Goal: Task Accomplishment & Management: Manage account settings

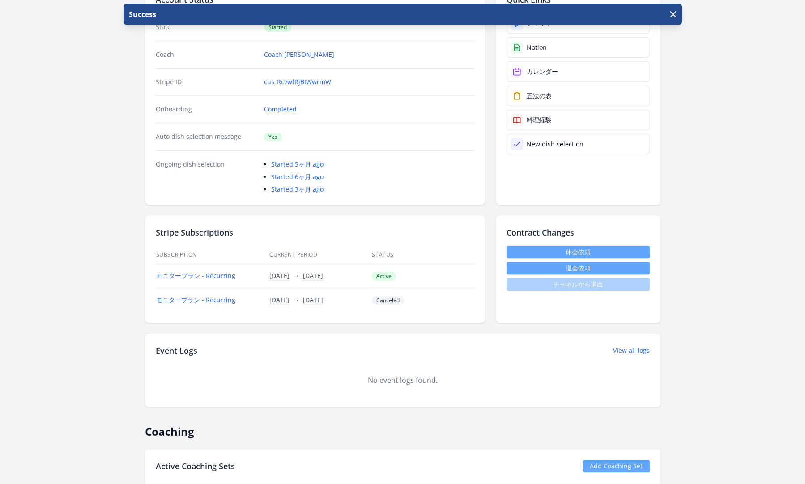
scroll to position [124, 0]
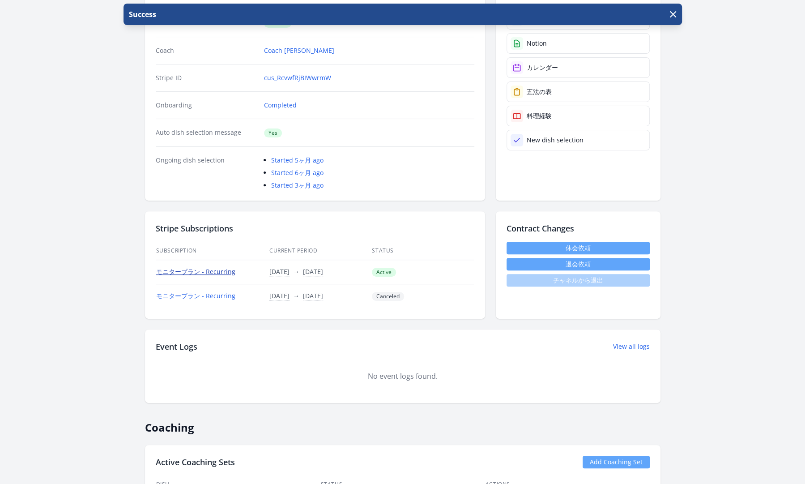
click at [202, 270] on link "モニタープラン - Recurring" at bounding box center [195, 271] width 79 height 9
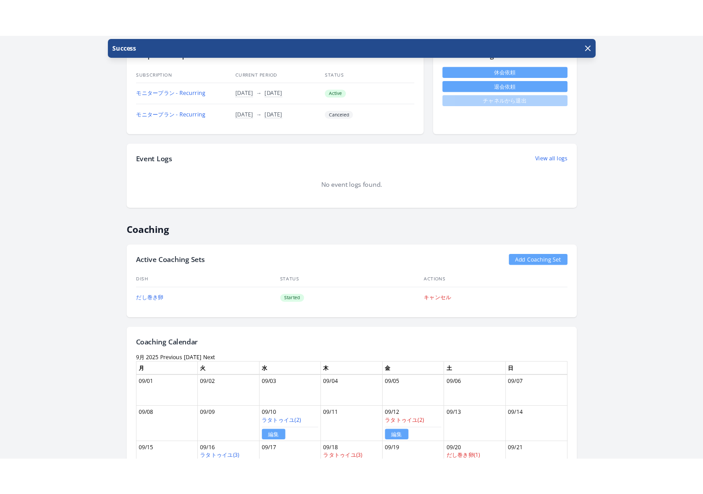
scroll to position [339, 0]
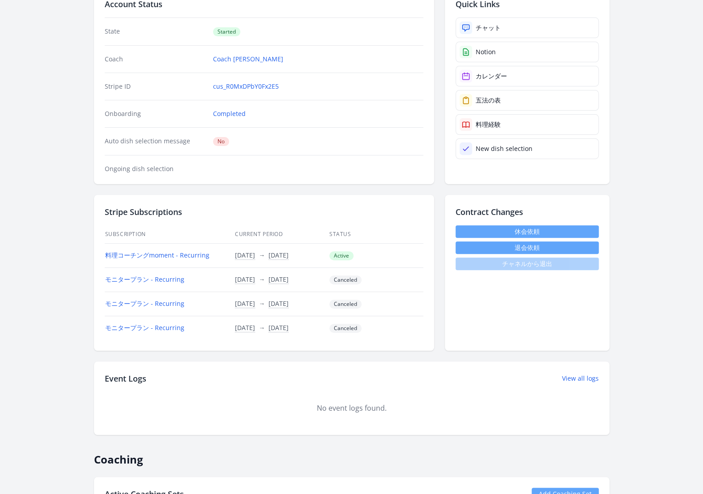
scroll to position [119, 0]
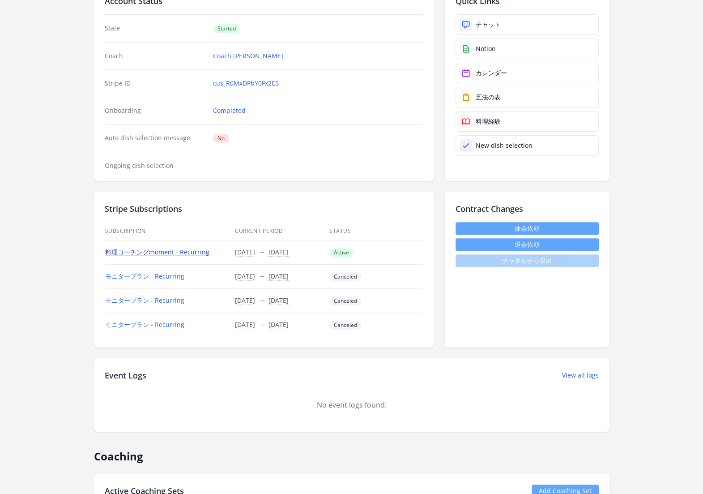
click at [183, 251] on link "料理コーチングmoment - Recurring" at bounding box center [157, 251] width 104 height 9
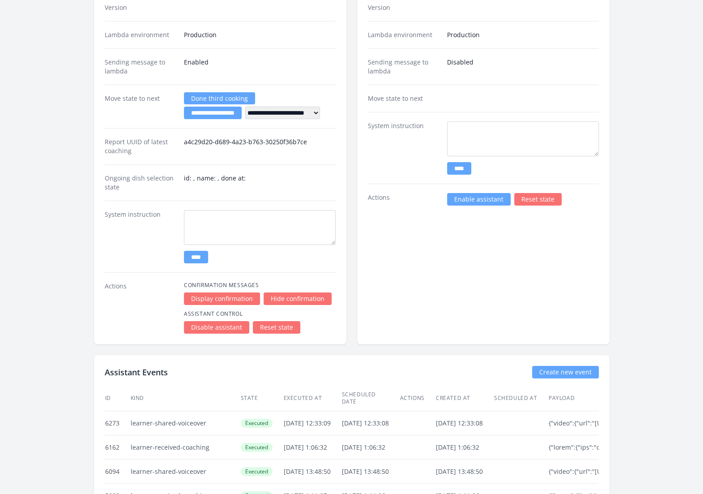
scroll to position [1905, 0]
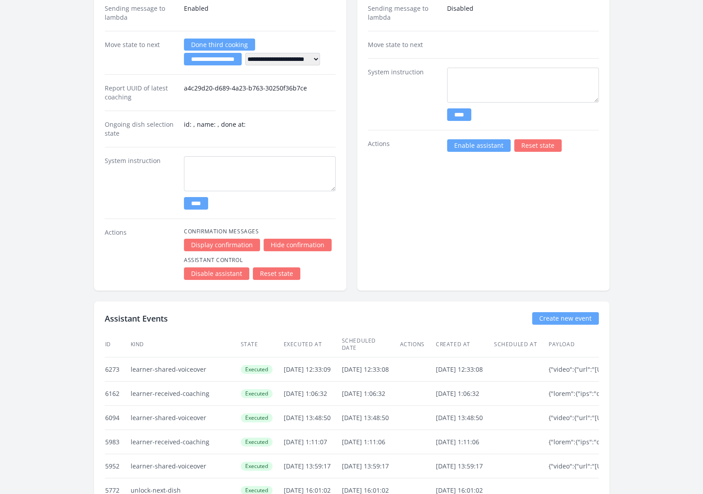
click at [501, 232] on div "Support Assistant Edit profile/version State support Thread ID af27834d-395b-4f…" at bounding box center [483, 59] width 252 height 463
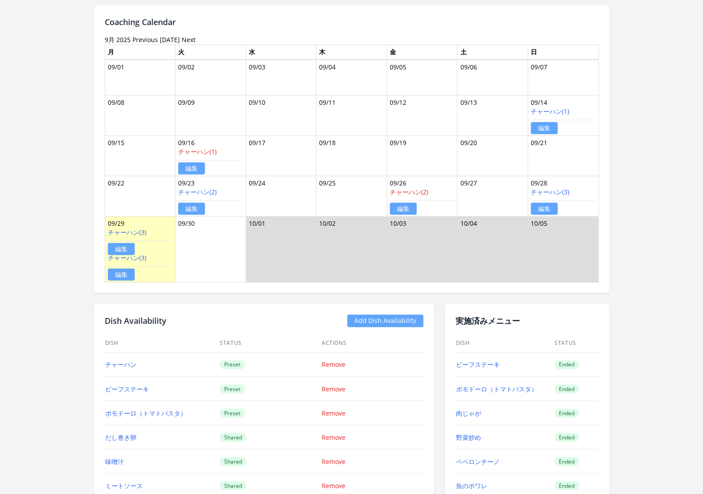
scroll to position [708, 0]
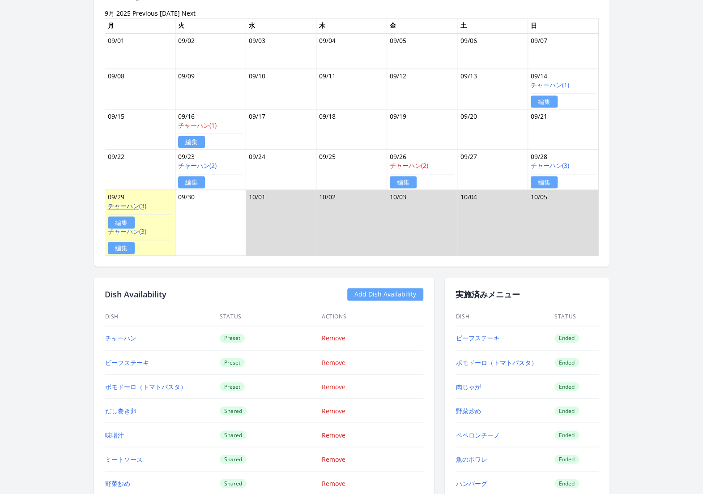
click at [133, 202] on link "チャーハン(3)" at bounding box center [127, 205] width 38 height 9
click at [121, 217] on link "編集" at bounding box center [121, 222] width 27 height 12
click at [121, 242] on link "編集" at bounding box center [121, 248] width 27 height 12
